Goal: Find specific page/section: Find specific page/section

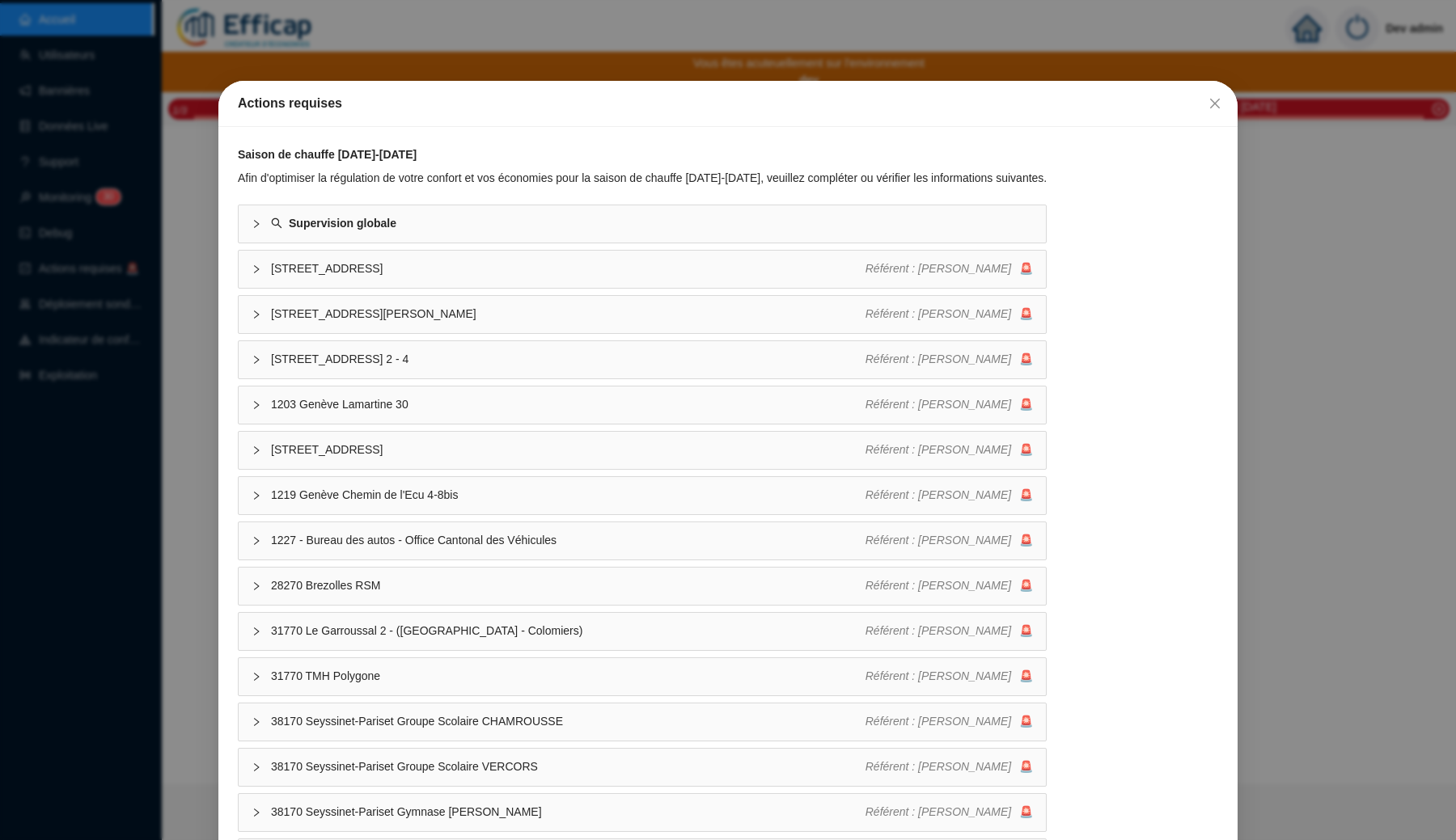
click at [174, 309] on div "Actions requises Saison de chauffe [DATE]-[DATE] Afin d'optimiser la régulation…" at bounding box center [728, 420] width 1456 height 840
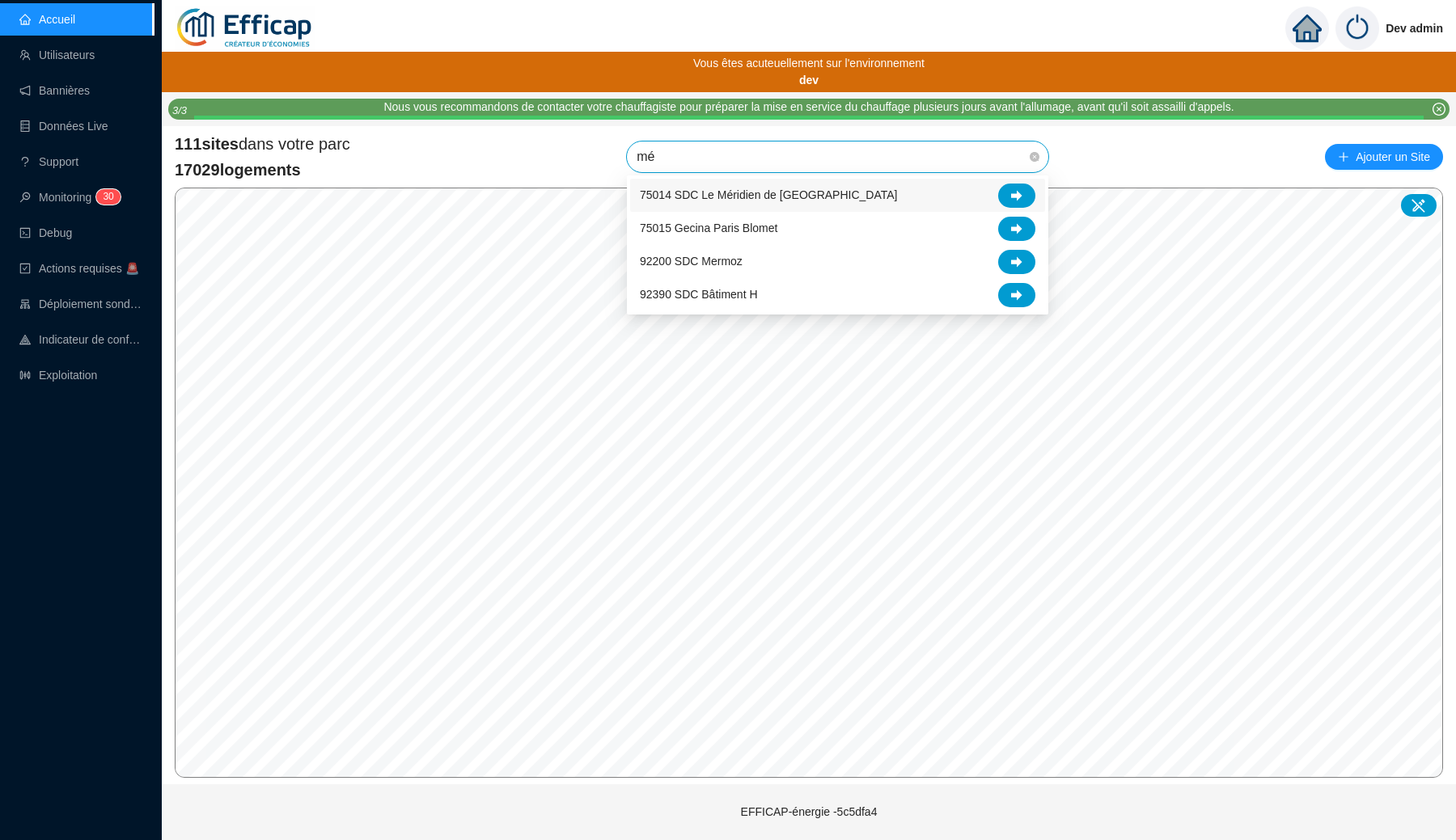
type input "mér"
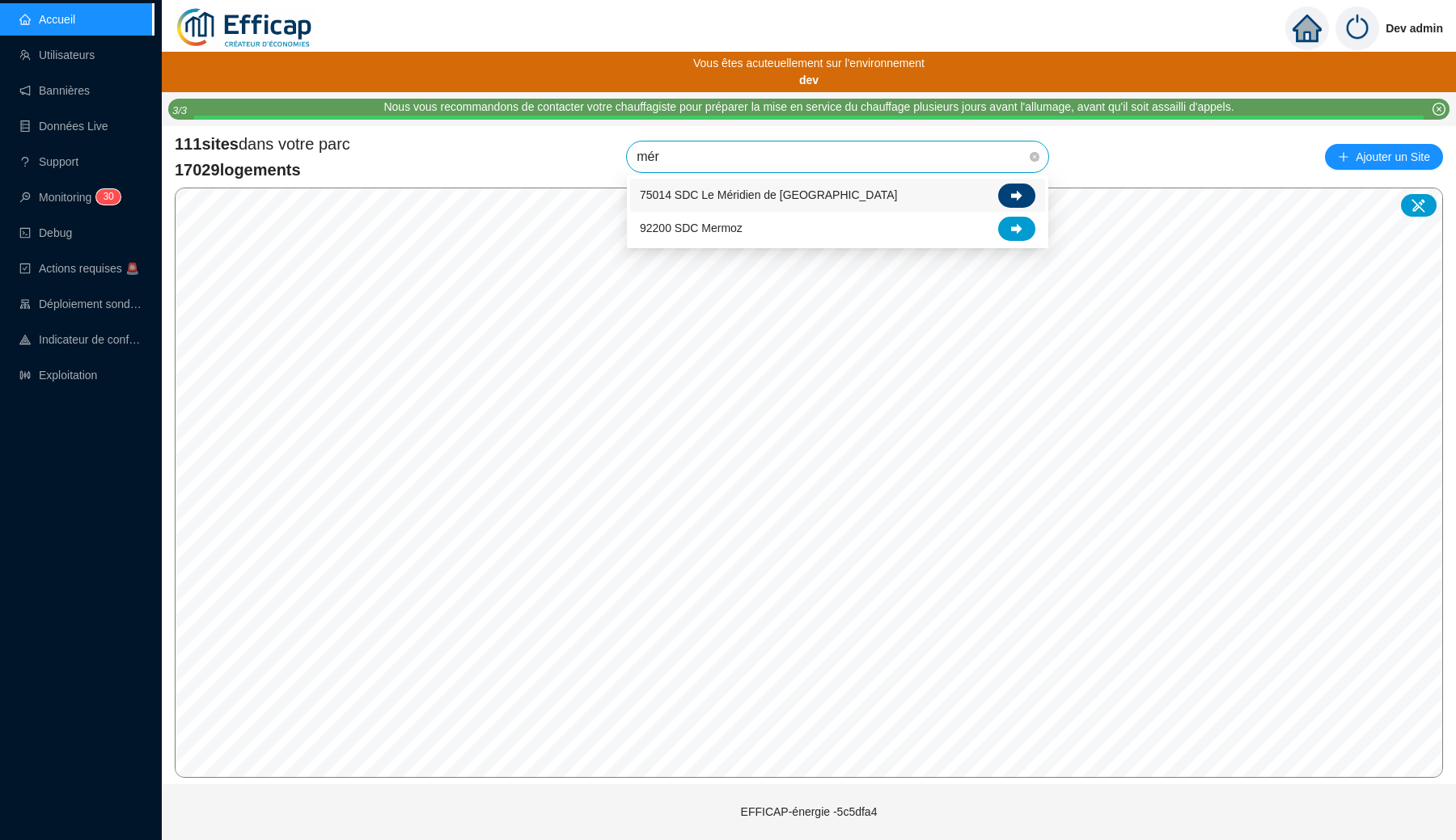
click at [1012, 199] on icon at bounding box center [1016, 195] width 12 height 12
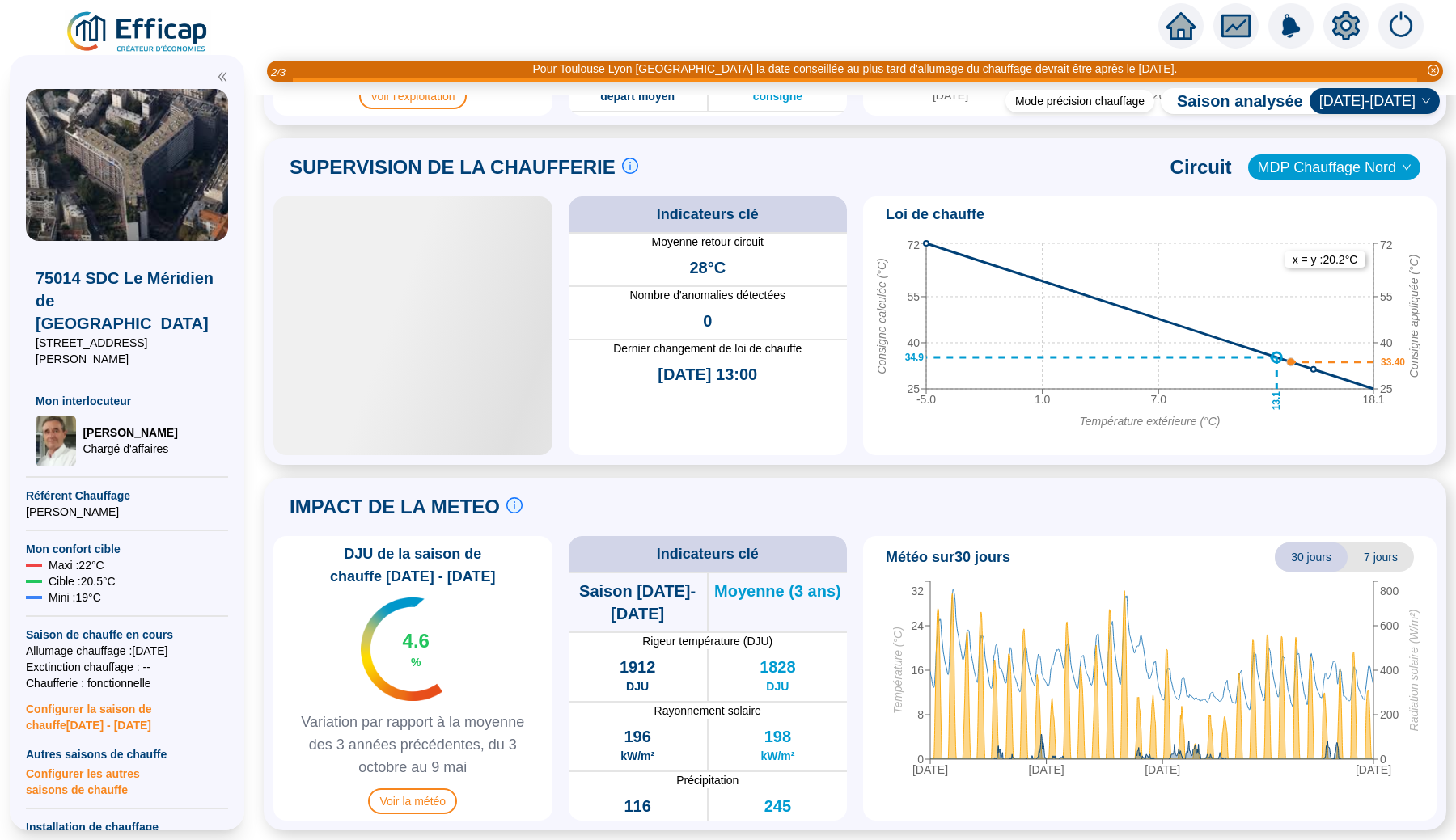
scroll to position [1034, 0]
